Goal: Task Accomplishment & Management: Complete application form

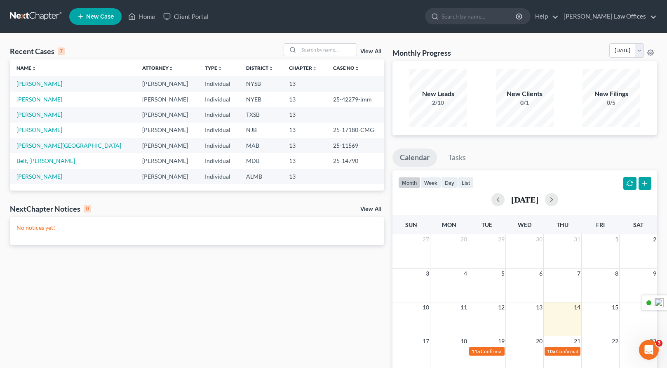
click at [104, 18] on span "New Case" at bounding box center [100, 17] width 28 height 6
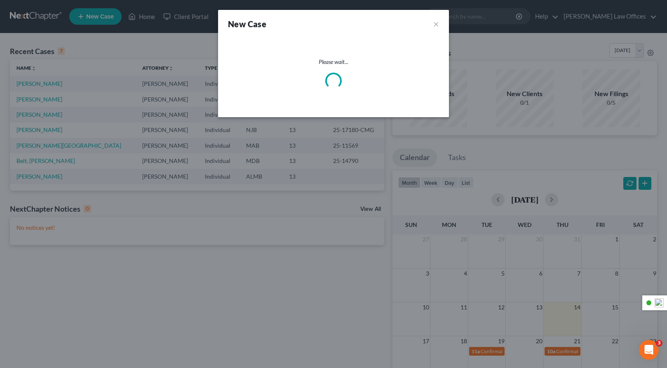
select select "53"
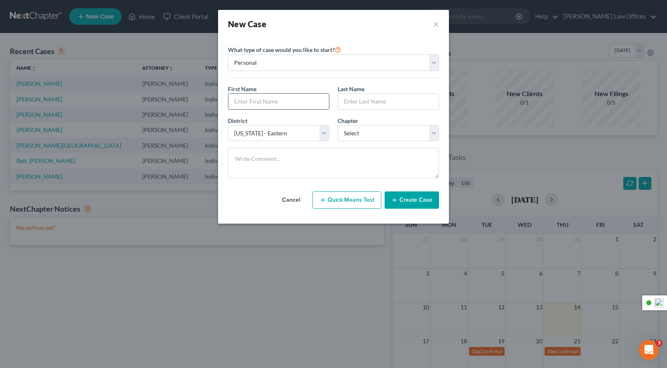
click at [269, 101] on input "text" at bounding box center [278, 102] width 101 height 16
type input "[PERSON_NAME]"
click at [370, 134] on select "Select 7 11 12 13" at bounding box center [387, 133] width 101 height 16
select select "3"
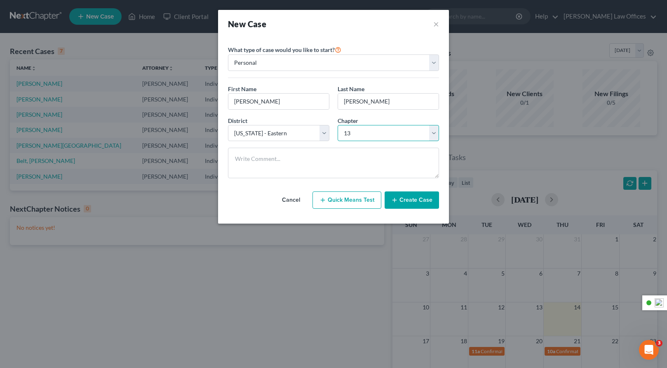
click at [337, 125] on select "Select 7 11 12 13" at bounding box center [387, 133] width 101 height 16
click at [412, 199] on button "Create Case" at bounding box center [411, 199] width 54 height 17
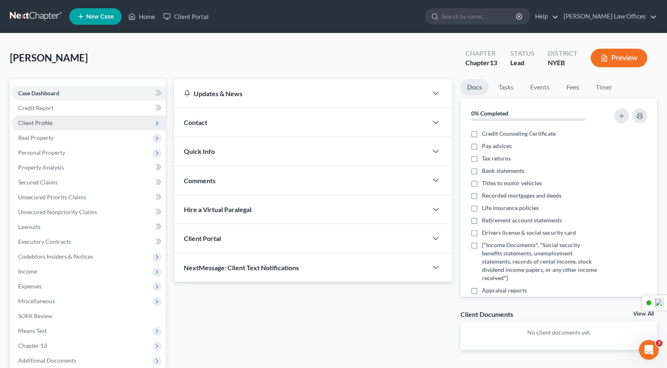
click at [54, 122] on span "Client Profile" at bounding box center [89, 122] width 154 height 15
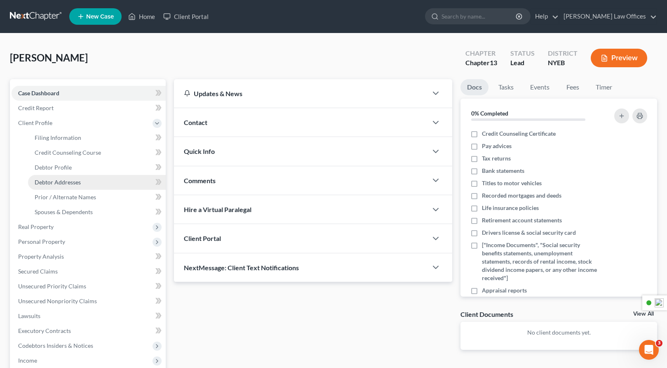
scroll to position [0, 0]
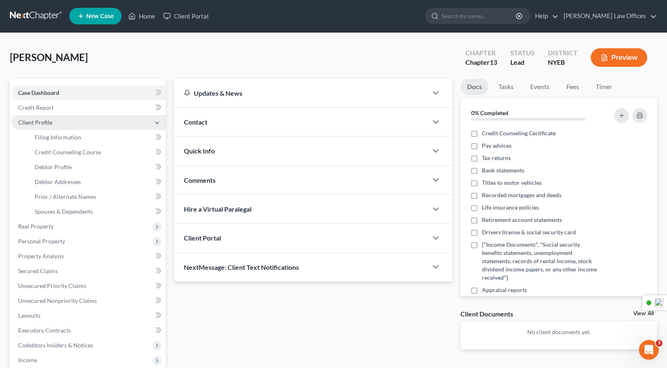
click at [157, 124] on icon at bounding box center [157, 122] width 7 height 7
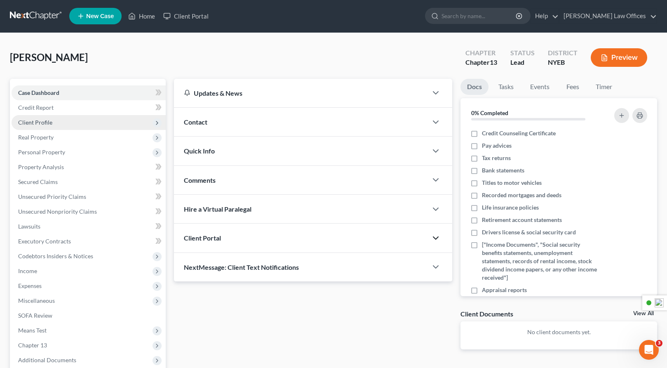
click at [437, 238] on icon "button" at bounding box center [436, 238] width 10 height 10
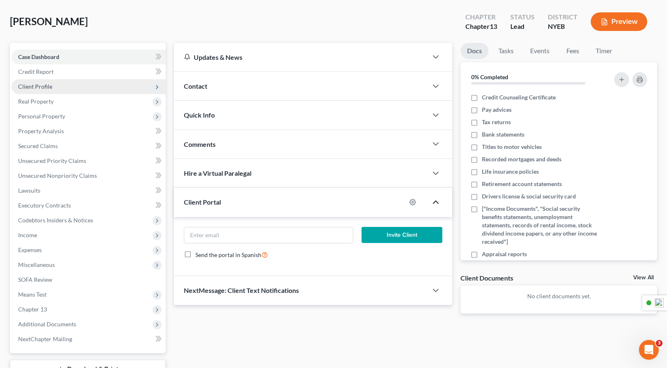
scroll to position [41, 0]
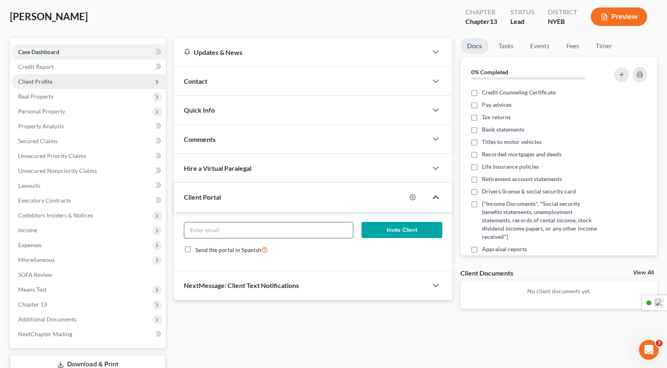
click at [246, 230] on input "email" at bounding box center [268, 230] width 169 height 16
type input "[EMAIL_ADDRESS][DOMAIN_NAME]"
click at [400, 229] on button "Invite Client" at bounding box center [401, 230] width 81 height 16
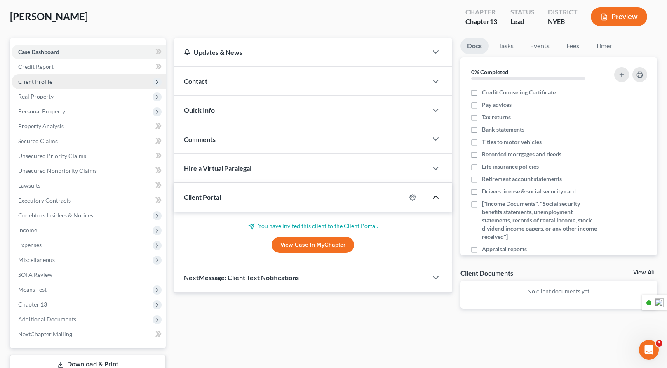
click at [63, 83] on span "Client Profile" at bounding box center [89, 81] width 154 height 15
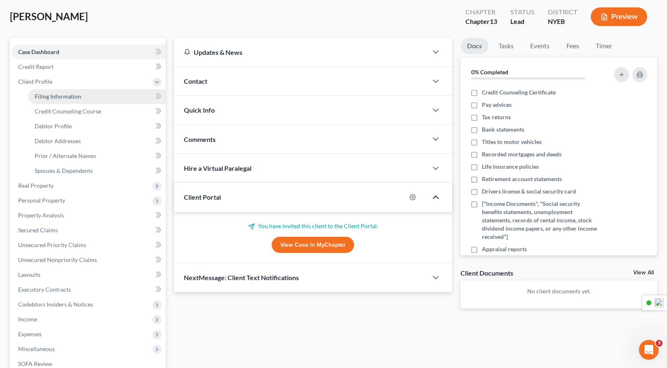
click at [70, 98] on span "Filing Information" at bounding box center [58, 96] width 47 height 7
select select "1"
select select "0"
select select "3"
select select "53"
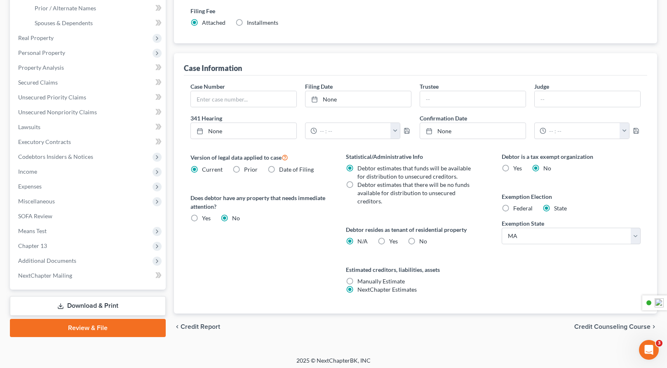
scroll to position [192, 0]
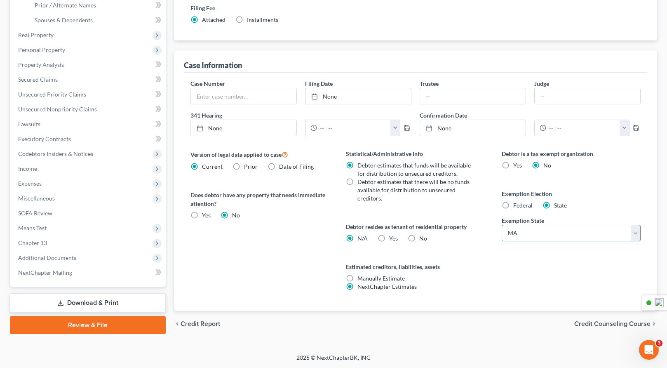
click at [518, 231] on select "State [US_STATE] AK AR AZ CA CO CT DE DC [GEOGRAPHIC_DATA] [GEOGRAPHIC_DATA] GU…" at bounding box center [570, 233] width 139 height 16
select select "35"
click at [501, 225] on select "State [US_STATE] AK AR AZ CA CO CT DE DC [GEOGRAPHIC_DATA] [GEOGRAPHIC_DATA] GU…" at bounding box center [570, 233] width 139 height 16
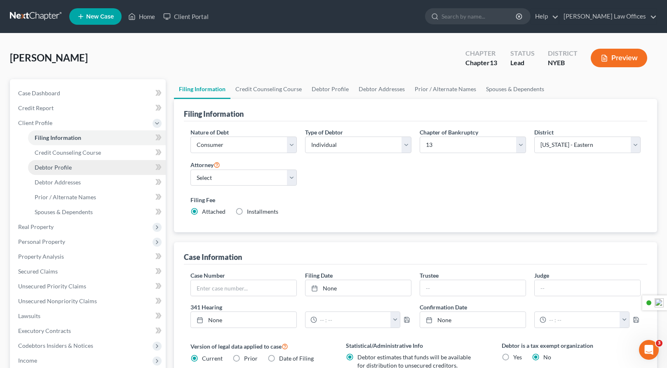
click at [54, 167] on span "Debtor Profile" at bounding box center [53, 167] width 37 height 7
select select "0"
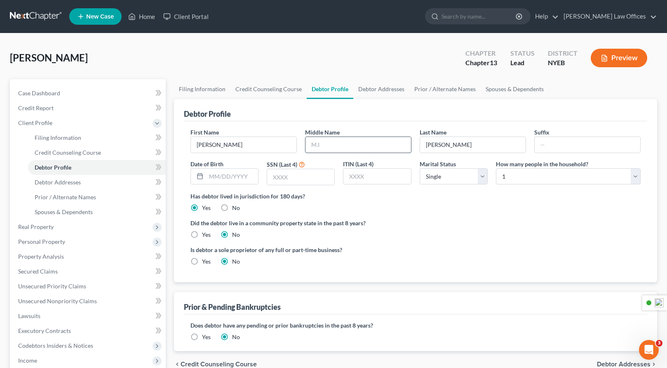
click at [332, 145] on input "text" at bounding box center [357, 145] width 105 height 16
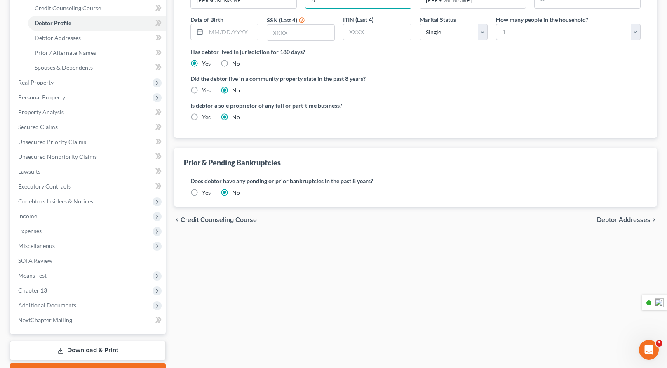
scroll to position [140, 0]
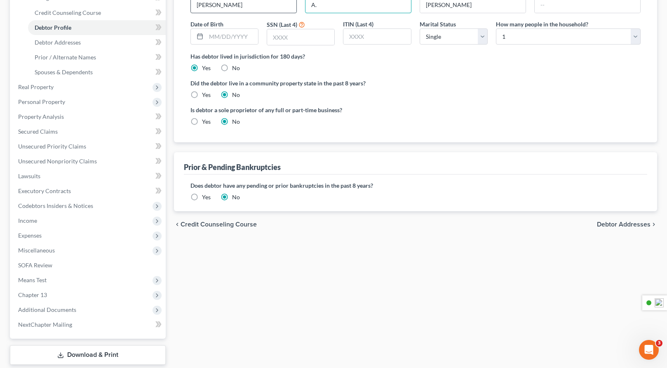
type input "A."
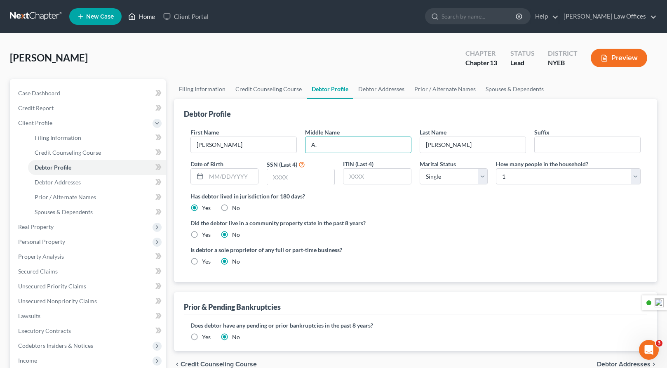
click at [130, 16] on icon at bounding box center [131, 17] width 7 height 10
